Goal: Task Accomplishment & Management: Use online tool/utility

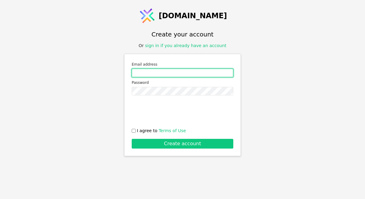
type input "[EMAIL_ADDRESS][DOMAIN_NAME]"
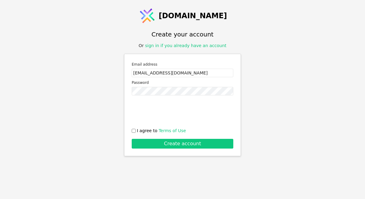
click at [133, 132] on input "I agree to Terms of Use" at bounding box center [134, 131] width 4 height 4
checkbox input "true"
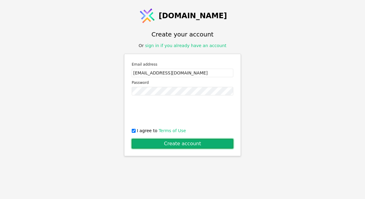
click at [141, 147] on button "Create account" at bounding box center [183, 144] width 102 height 10
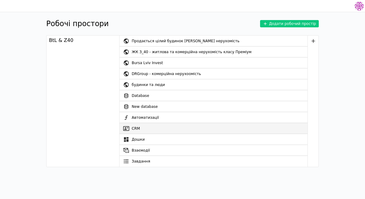
click at [157, 128] on link "CRM" at bounding box center [214, 128] width 188 height 11
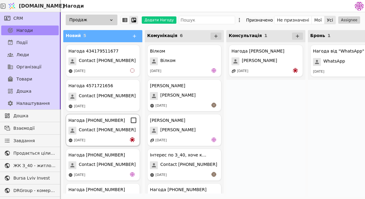
scroll to position [24, 0]
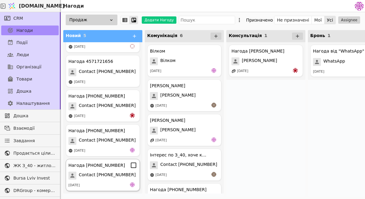
click at [120, 183] on div "[DATE]" at bounding box center [102, 186] width 69 height 6
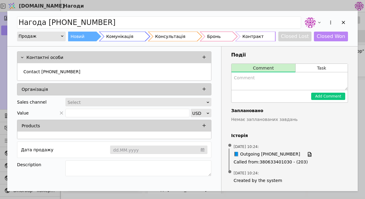
click at [130, 39] on div "Комунікація" at bounding box center [119, 37] width 27 height 10
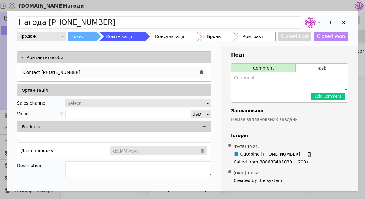
click at [117, 73] on div "Contact [PHONE_NUMBER]" at bounding box center [114, 72] width 187 height 11
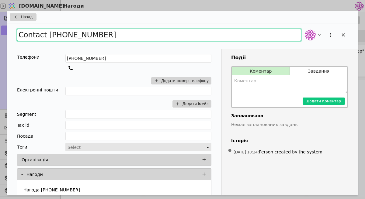
drag, startPoint x: 108, startPoint y: 35, endPoint x: 7, endPoint y: 35, distance: 100.7
click at [7, 35] on div "Contact [PHONE_NUMBER]" at bounding box center [182, 36] width 351 height 26
type input "[PERSON_NAME] до 2х кімнатної"
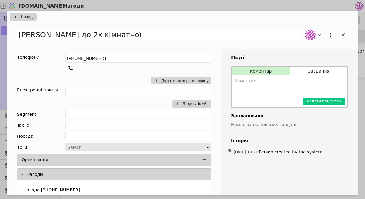
click at [279, 82] on textarea "Add Opportunity" at bounding box center [290, 84] width 116 height 18
type textarea "Сьогодні о 16:00 зустріч в офісі"
click at [331, 101] on button "Додати Коментар" at bounding box center [324, 101] width 42 height 7
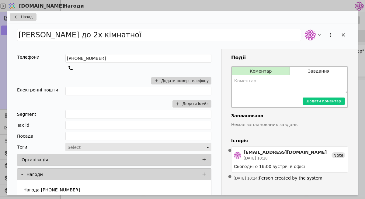
click at [237, 93] on div "Коментар Завдання Додати Коментар" at bounding box center [290, 87] width 116 height 41
click at [22, 19] on span "Назад" at bounding box center [27, 16] width 12 height 5
click at [19, 17] on icon "Add Opportunity" at bounding box center [15, 17] width 7 height 5
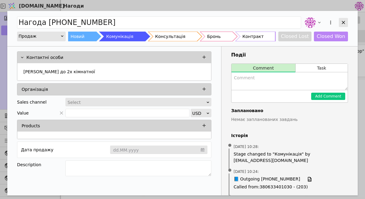
click at [340, 23] on div "Add Opportunity" at bounding box center [343, 22] width 9 height 9
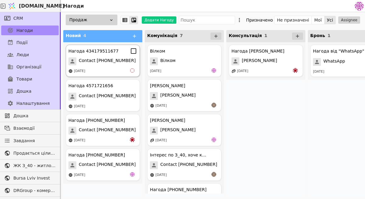
click at [113, 62] on span "Contact [PHONE_NUMBER]" at bounding box center [107, 62] width 57 height 8
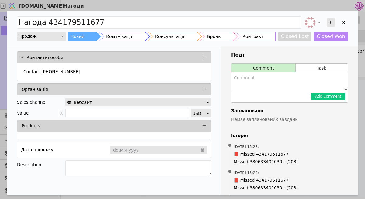
click at [331, 22] on icon "Add Opportunity" at bounding box center [330, 22] width 5 height 5
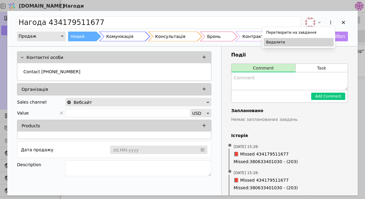
click at [312, 43] on div "Видалити" at bounding box center [299, 42] width 70 height 9
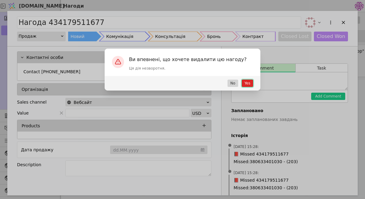
click at [248, 83] on button "Yes" at bounding box center [247, 83] width 11 height 7
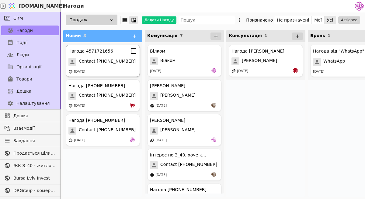
click at [132, 54] on icon at bounding box center [133, 50] width 7 height 7
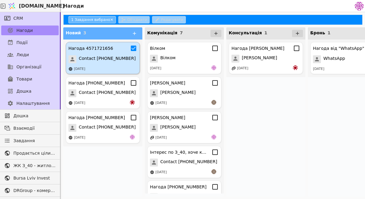
click at [104, 64] on div "Нагода 4571721656 Contact 4571721656 [DATE]" at bounding box center [103, 58] width 74 height 32
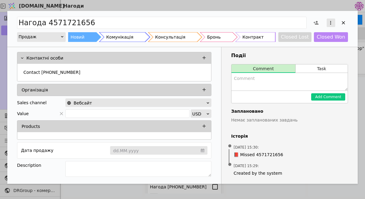
click at [333, 24] on icon "Add Opportunity" at bounding box center [330, 22] width 5 height 5
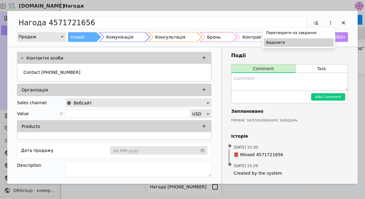
click at [308, 45] on div "Видалити" at bounding box center [299, 42] width 70 height 9
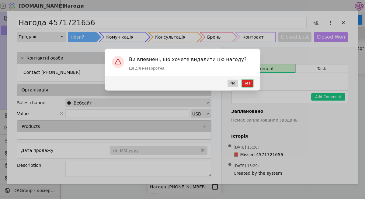
click at [248, 82] on button "Yes" at bounding box center [247, 83] width 11 height 7
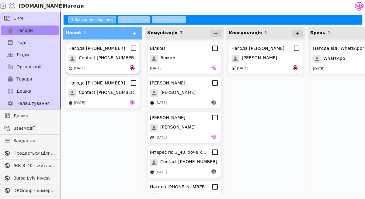
click at [92, 63] on div "Нагода [PHONE_NUMBER] Contact [PHONE_NUMBER] [DATE]" at bounding box center [103, 58] width 74 height 32
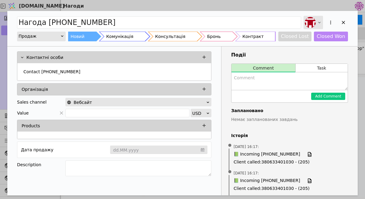
click at [318, 22] on icon "Add Opportunity" at bounding box center [319, 22] width 5 height 5
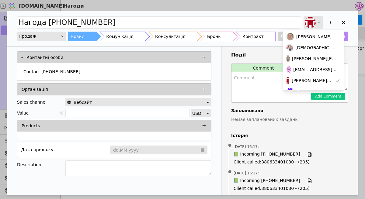
click at [317, 22] on icon "Add Opportunity" at bounding box center [319, 22] width 5 height 5
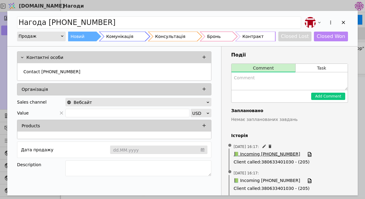
click at [265, 154] on span "📗 Incoming [PHONE_NUMBER]" at bounding box center [267, 154] width 67 height 7
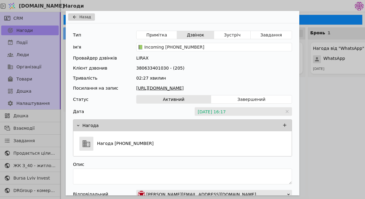
click at [236, 85] on link "[URL][DOMAIN_NAME]" at bounding box center [214, 88] width 156 height 6
click at [316, 53] on div "Назад Тип Примітка Дзвінок Зустріч Завдання Ім'я 📗 Incoming [PHONE_NUMBER] Пров…" at bounding box center [182, 99] width 365 height 199
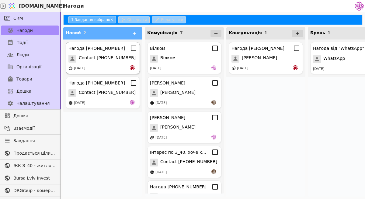
click at [119, 61] on span "Contact [PHONE_NUMBER]" at bounding box center [107, 59] width 57 height 8
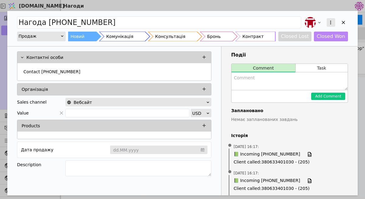
click at [331, 25] on button "Add Opportunity" at bounding box center [331, 22] width 9 height 9
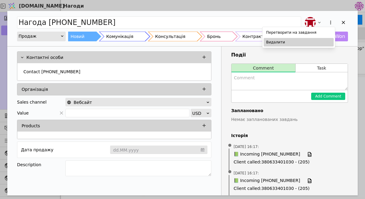
click at [315, 42] on div "Видалити" at bounding box center [299, 42] width 70 height 9
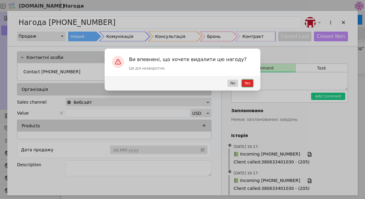
click at [246, 87] on button "Yes" at bounding box center [247, 83] width 11 height 7
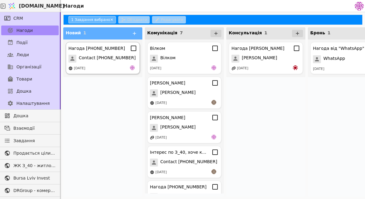
click at [116, 65] on div "Нагода [PHONE_NUMBER] Contact [PHONE_NUMBER] [DATE]" at bounding box center [103, 58] width 74 height 32
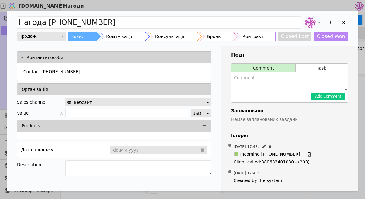
click at [270, 156] on span "📗 Incoming [PHONE_NUMBER]" at bounding box center [267, 154] width 67 height 7
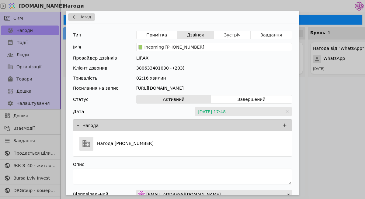
click at [238, 87] on link "[URL][DOMAIN_NAME]" at bounding box center [214, 88] width 156 height 6
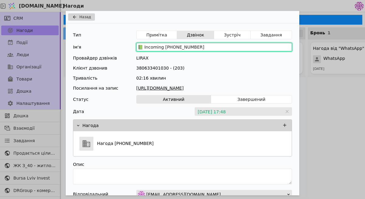
drag, startPoint x: 204, startPoint y: 45, endPoint x: 123, endPoint y: 37, distance: 81.7
click at [123, 37] on div "Тип Примітка Дзвінок Зустріч Завдання Ім'я 📗 Incoming [PHONE_NUMBER] Провайдер …" at bounding box center [183, 112] width 234 height 179
type input "📗 Incoming [PHONE_NUMBER]"
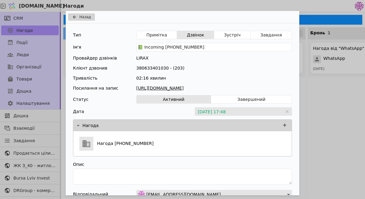
click at [317, 70] on div "Назад Тип Примітка Дзвінок Зустріч Завдання Ім'я 📗 Incoming [PHONE_NUMBER] Пров…" at bounding box center [182, 99] width 365 height 199
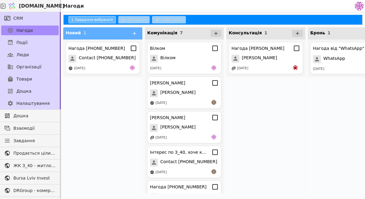
click at [111, 74] on div "Нагода [PHONE_NUMBER] Contact [PHONE_NUMBER] [DATE]" at bounding box center [102, 59] width 79 height 38
click at [115, 61] on span "Contact [PHONE_NUMBER]" at bounding box center [107, 59] width 57 height 8
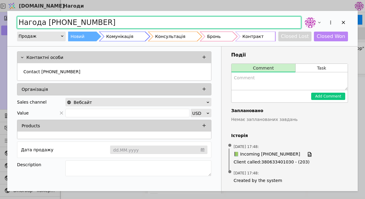
drag, startPoint x: 112, startPoint y: 24, endPoint x: 44, endPoint y: 12, distance: 68.9
click at [44, 12] on div "Нагода [PHONE_NUMBER] Продаж Новий Комунікація Консультація Бронь Контракт Clos…" at bounding box center [182, 28] width 351 height 35
type input "С"
type input "Маркетологи пропонують співпрацю"
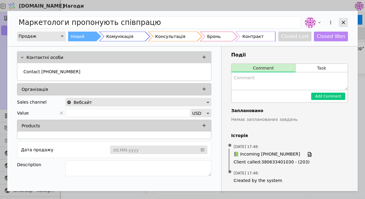
click at [347, 23] on div "Add Opportunity" at bounding box center [343, 22] width 9 height 9
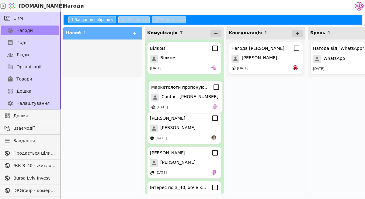
drag, startPoint x: 115, startPoint y: 65, endPoint x: 200, endPoint y: 106, distance: 93.8
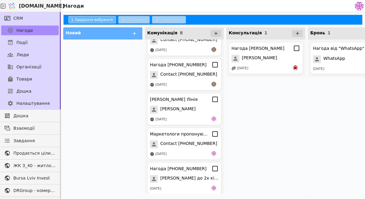
scroll to position [126, 0]
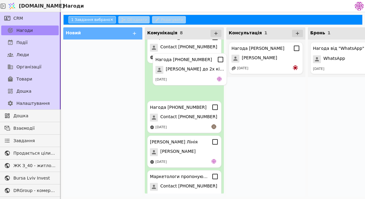
drag, startPoint x: 180, startPoint y: 174, endPoint x: 185, endPoint y: 63, distance: 111.5
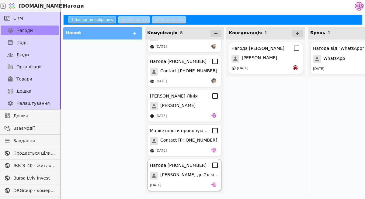
click at [198, 188] on div "[DATE]" at bounding box center [184, 186] width 69 height 6
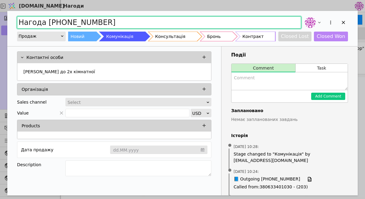
drag, startPoint x: 133, startPoint y: 23, endPoint x: 33, endPoint y: 9, distance: 100.8
click at [33, 9] on div "Нагода [PHONE_NUMBER] Продаж Новий Комунікація Консультація Бронь Контракт Clos…" at bounding box center [182, 99] width 365 height 199
type input "[PERSON_NAME]"
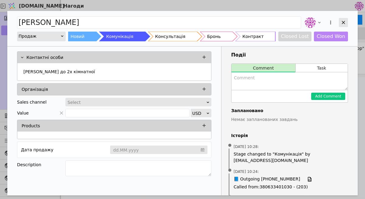
click at [346, 21] on div "Add Opportunity" at bounding box center [343, 22] width 9 height 9
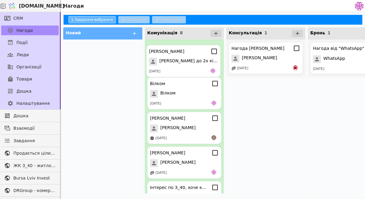
drag, startPoint x: 186, startPoint y: 181, endPoint x: 186, endPoint y: 64, distance: 117.4
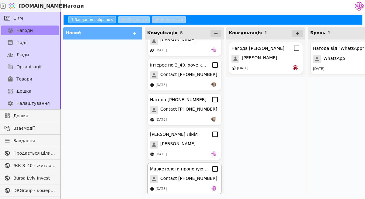
scroll to position [77, 0]
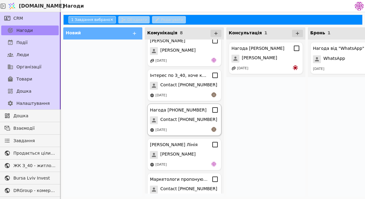
click at [189, 117] on span "Contact [PHONE_NUMBER]" at bounding box center [188, 121] width 57 height 8
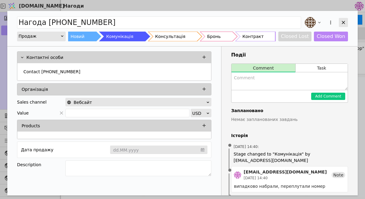
click at [346, 24] on icon "Add Opportunity" at bounding box center [343, 22] width 5 height 5
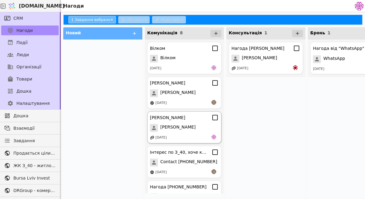
scroll to position [126, 0]
